Goal: Task Accomplishment & Management: Complete application form

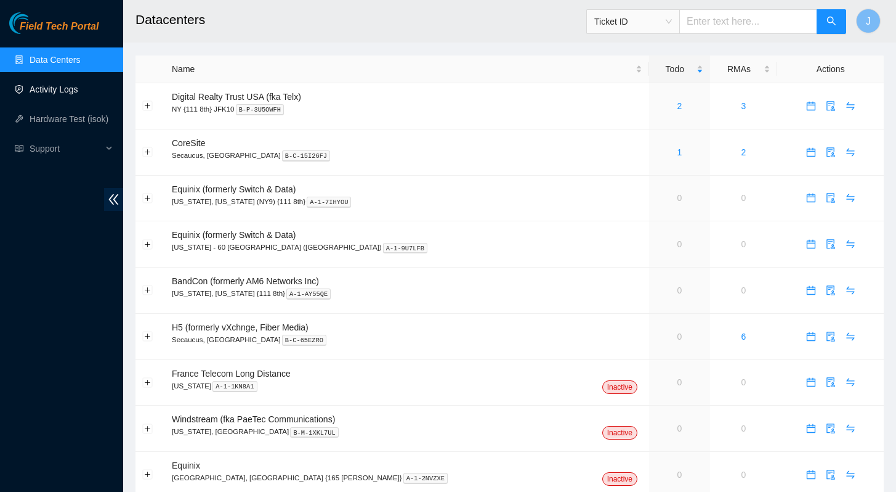
click at [43, 84] on link "Activity Logs" at bounding box center [54, 89] width 49 height 10
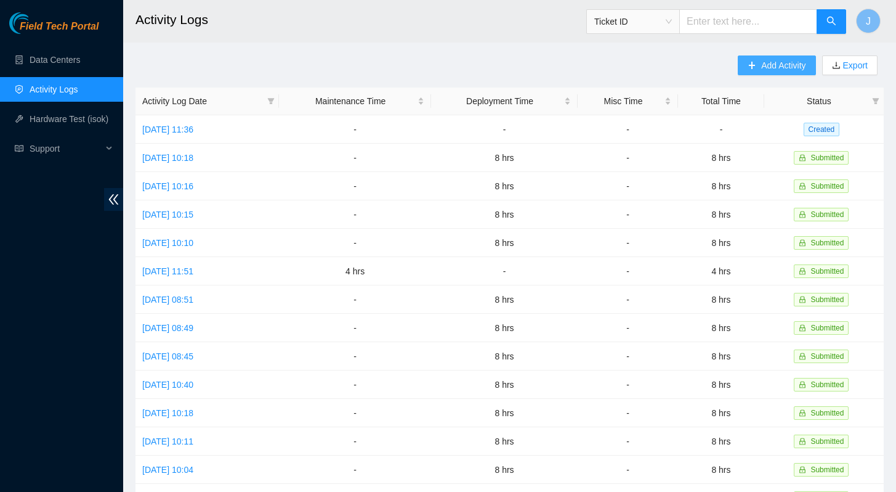
click at [768, 64] on span "Add Activity" at bounding box center [783, 66] width 44 height 14
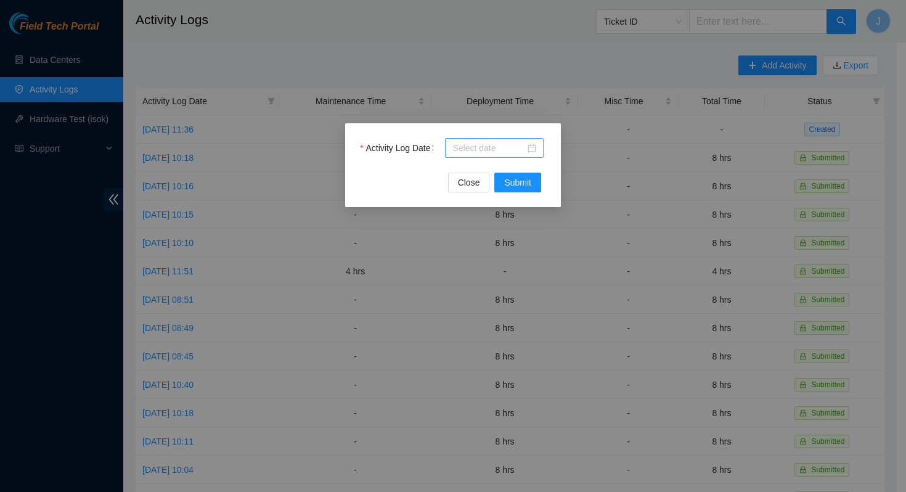
click at [485, 144] on input "Activity Log Date" at bounding box center [488, 148] width 73 height 14
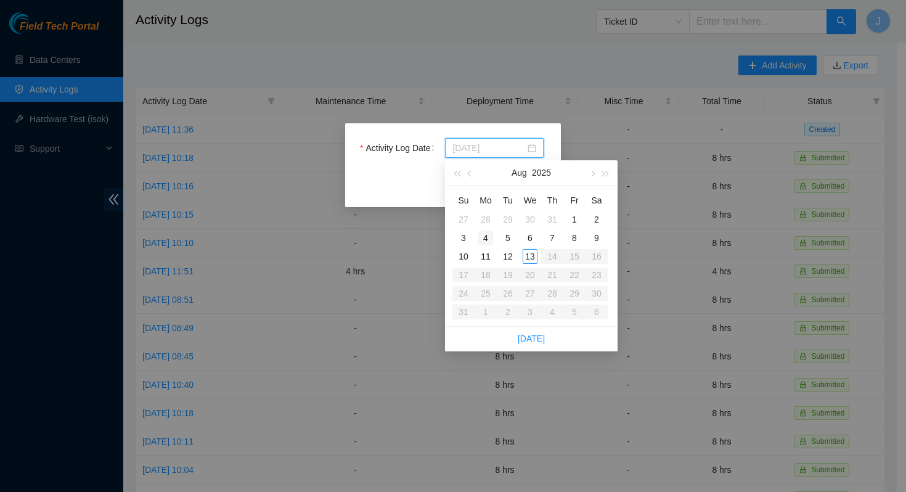
type input "[DATE]"
click at [488, 240] on div "4" at bounding box center [485, 237] width 15 height 15
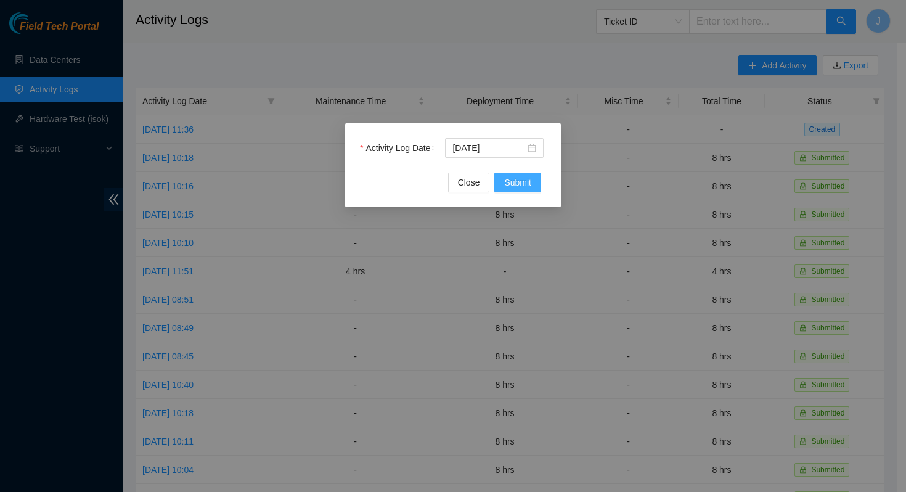
click at [532, 189] on button "Submit" at bounding box center [517, 182] width 47 height 20
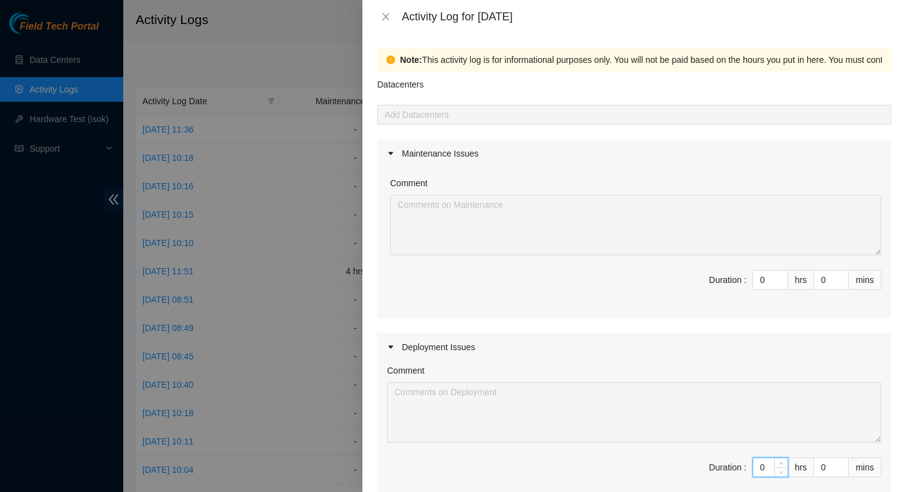
click at [755, 464] on input "0" at bounding box center [770, 467] width 34 height 18
type input "8"
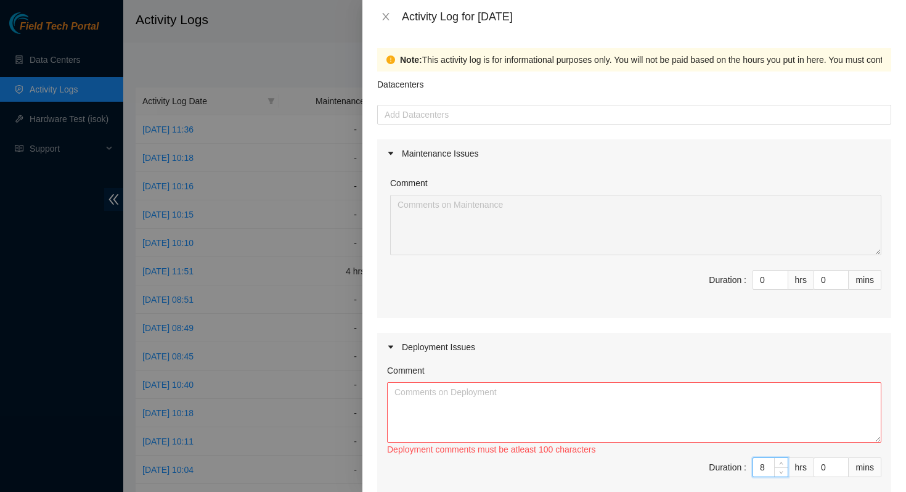
type input "8"
